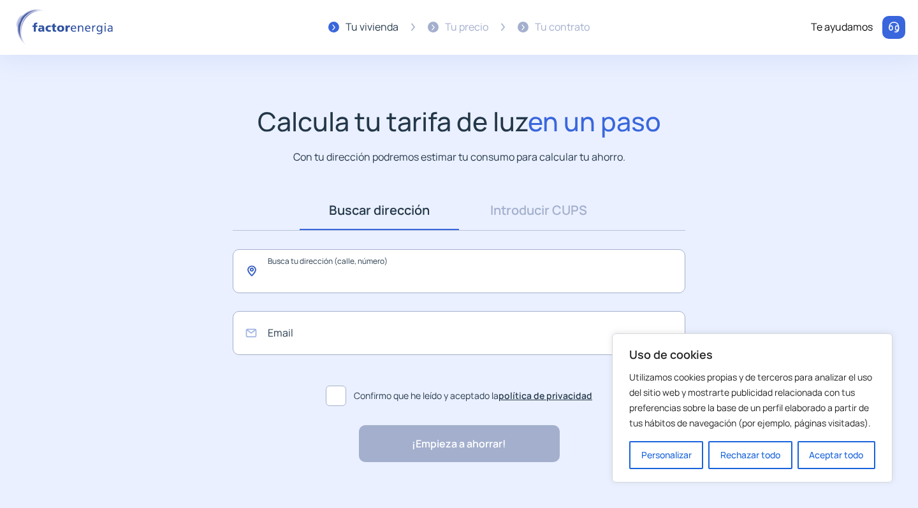
click at [559, 270] on input "text" at bounding box center [459, 271] width 453 height 44
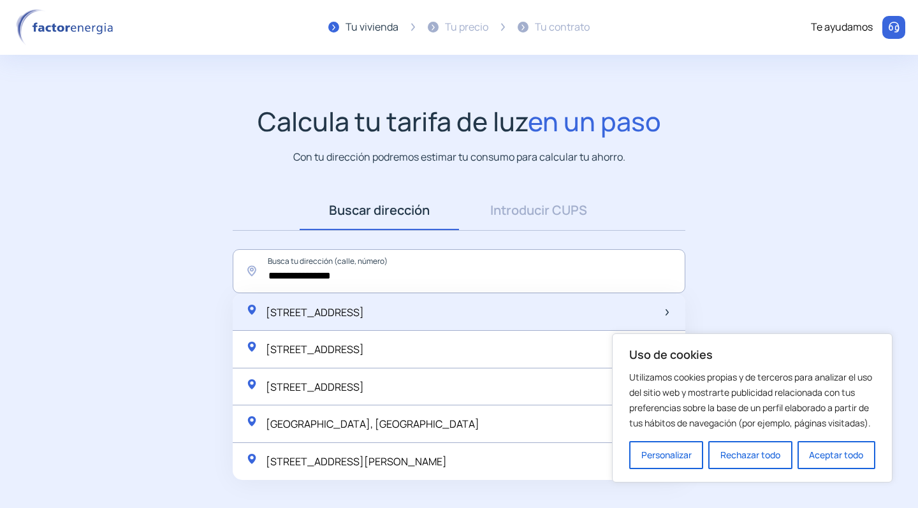
click at [513, 295] on div "[STREET_ADDRESS]" at bounding box center [459, 313] width 453 height 38
type input "**********"
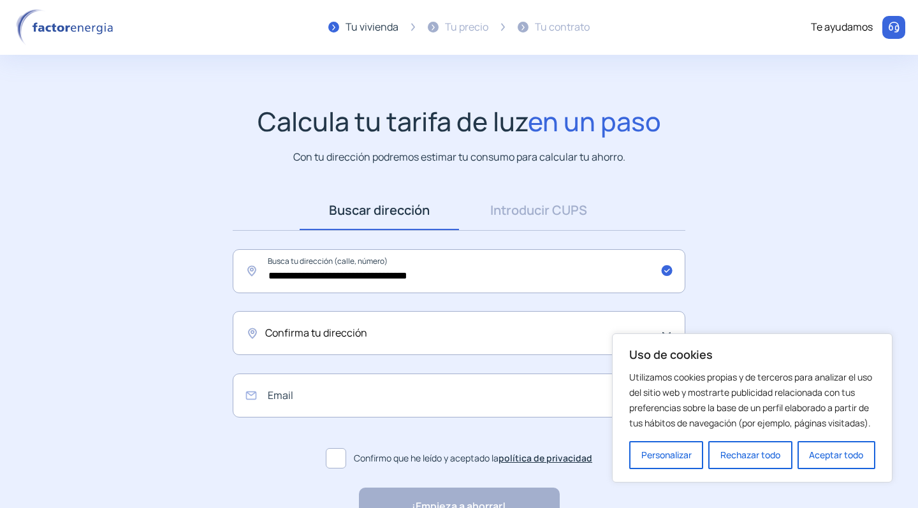
click at [486, 321] on div "Confirma tu dirección" at bounding box center [459, 333] width 453 height 44
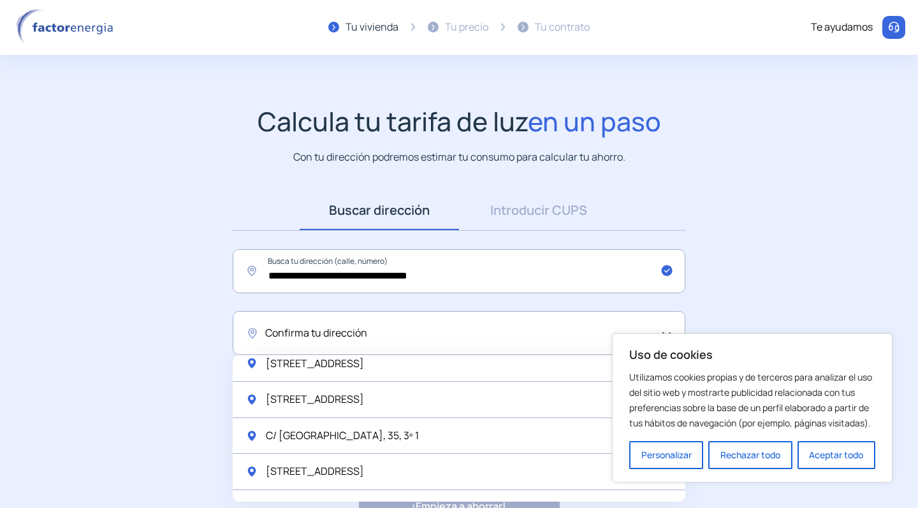
scroll to position [3, 0]
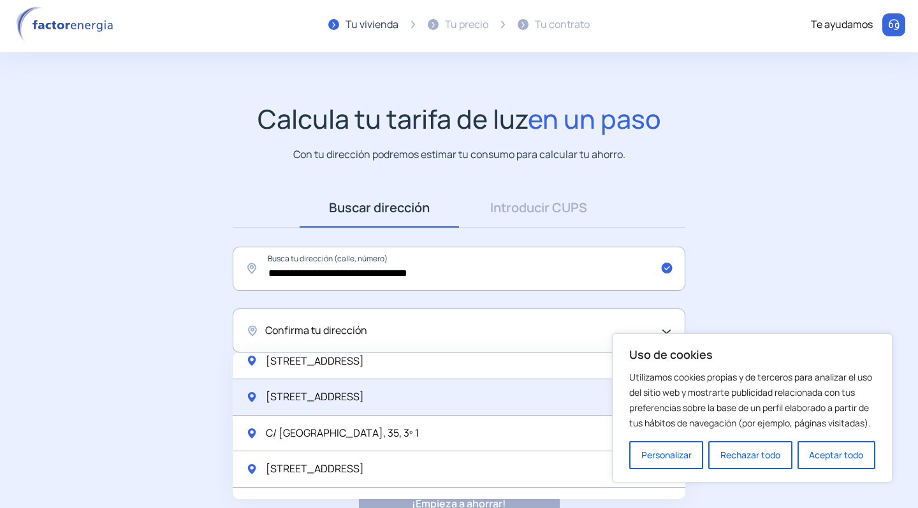
click at [416, 398] on div "[STREET_ADDRESS]" at bounding box center [459, 397] width 453 height 36
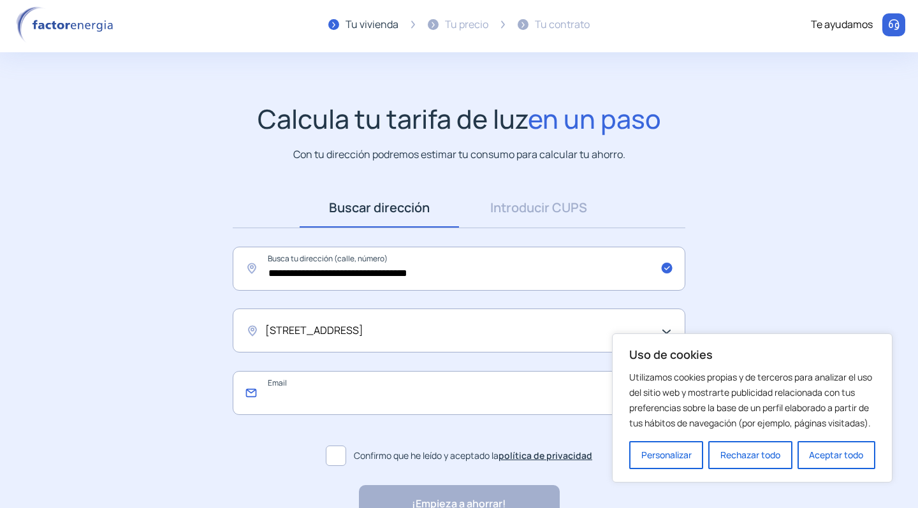
click at [400, 404] on input "email" at bounding box center [459, 393] width 453 height 44
type input "**********"
click at [331, 455] on span at bounding box center [336, 456] width 20 height 20
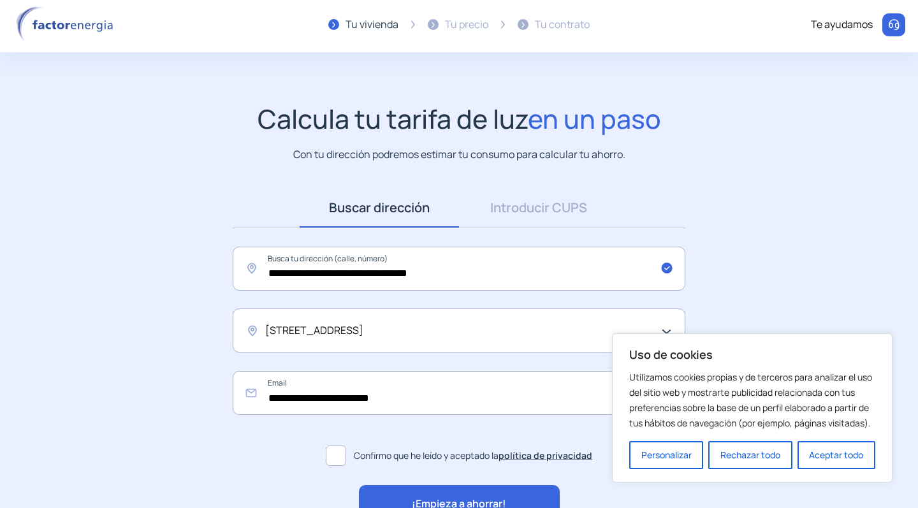
click at [424, 496] on span "¡Empieza a ahorrar!" at bounding box center [459, 504] width 94 height 17
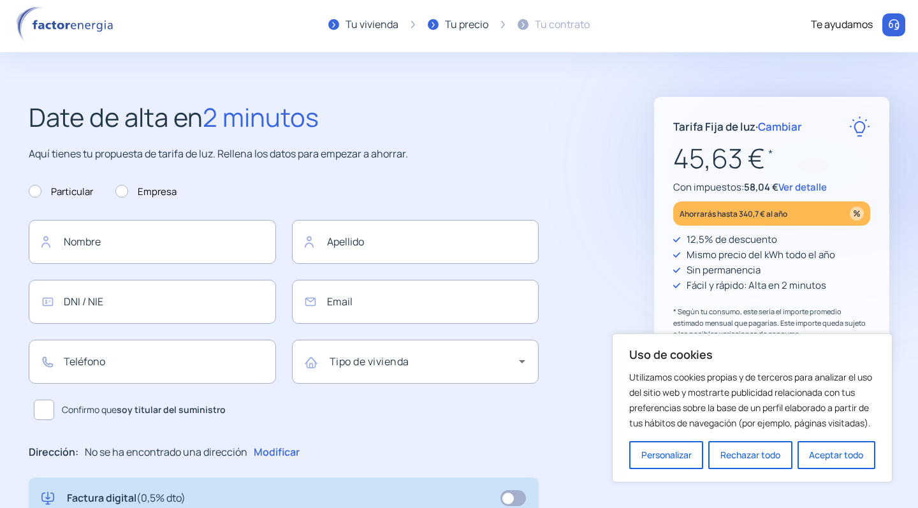
type input "**********"
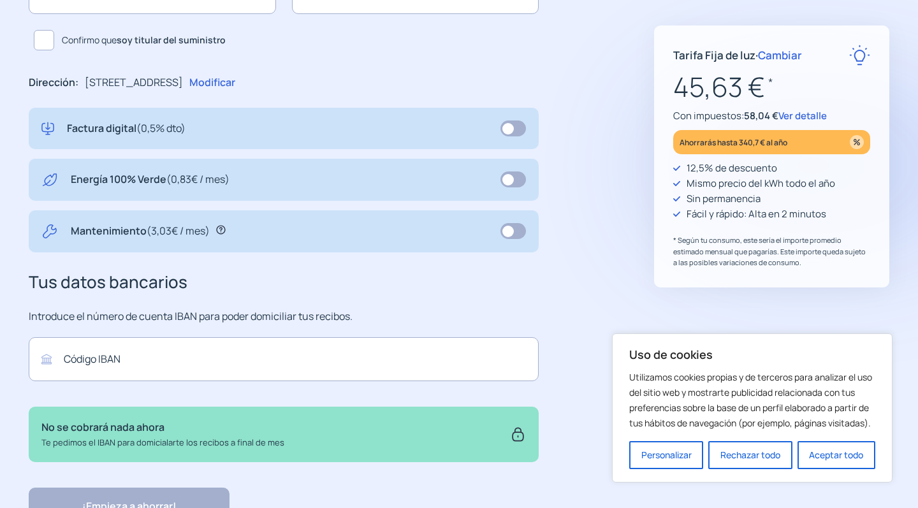
scroll to position [377, 0]
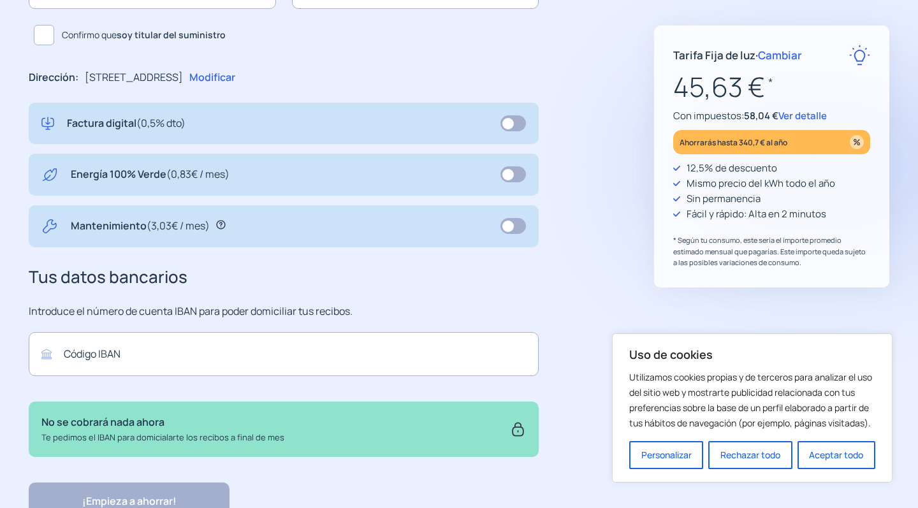
click at [773, 59] on span "Cambiar" at bounding box center [780, 55] width 44 height 15
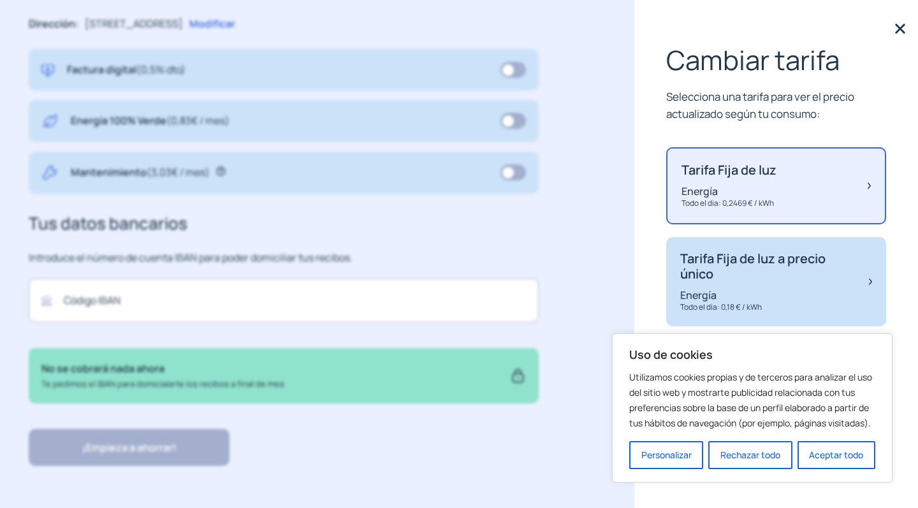
scroll to position [430, 0]
click at [826, 283] on div "Tarifa Fija de luz a precio único Energía Todo el dia: 0,18 € / kWh" at bounding box center [768, 282] width 176 height 62
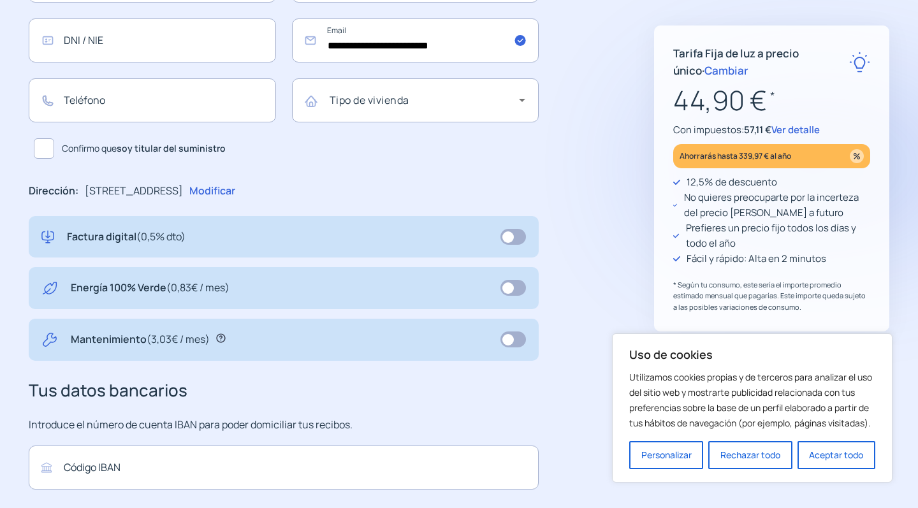
scroll to position [233, 0]
